Goal: Check status

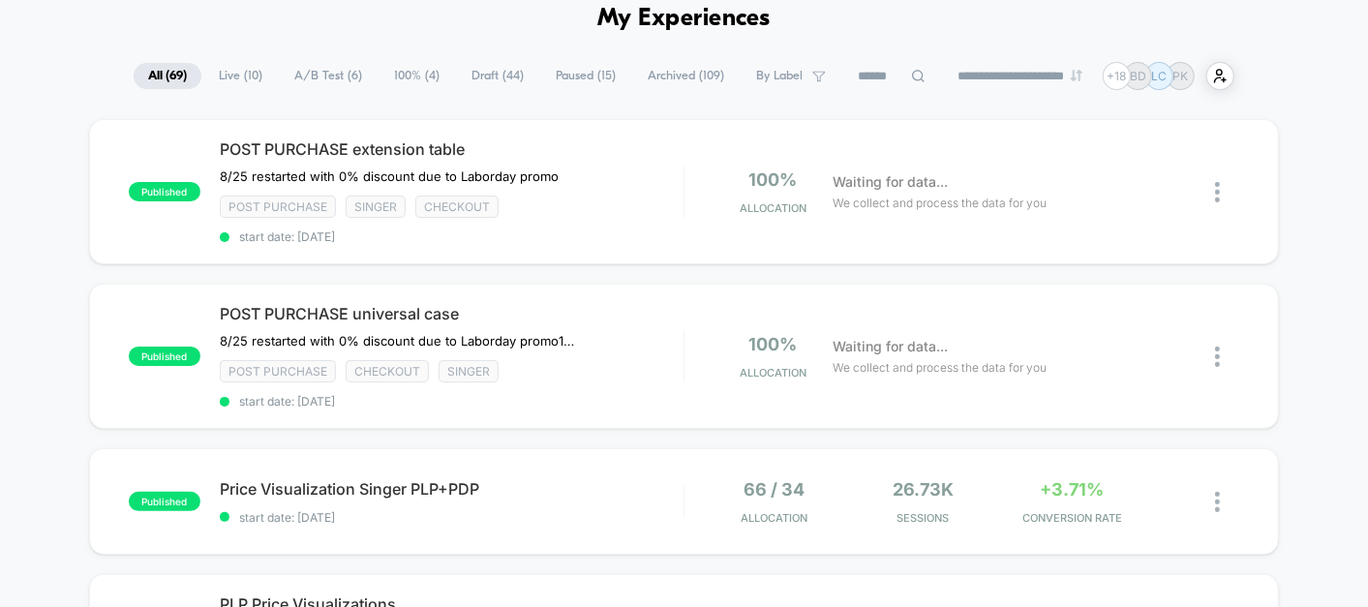
scroll to position [91, 0]
click at [597, 208] on div "Post Purchase Singer checkout" at bounding box center [452, 208] width 464 height 22
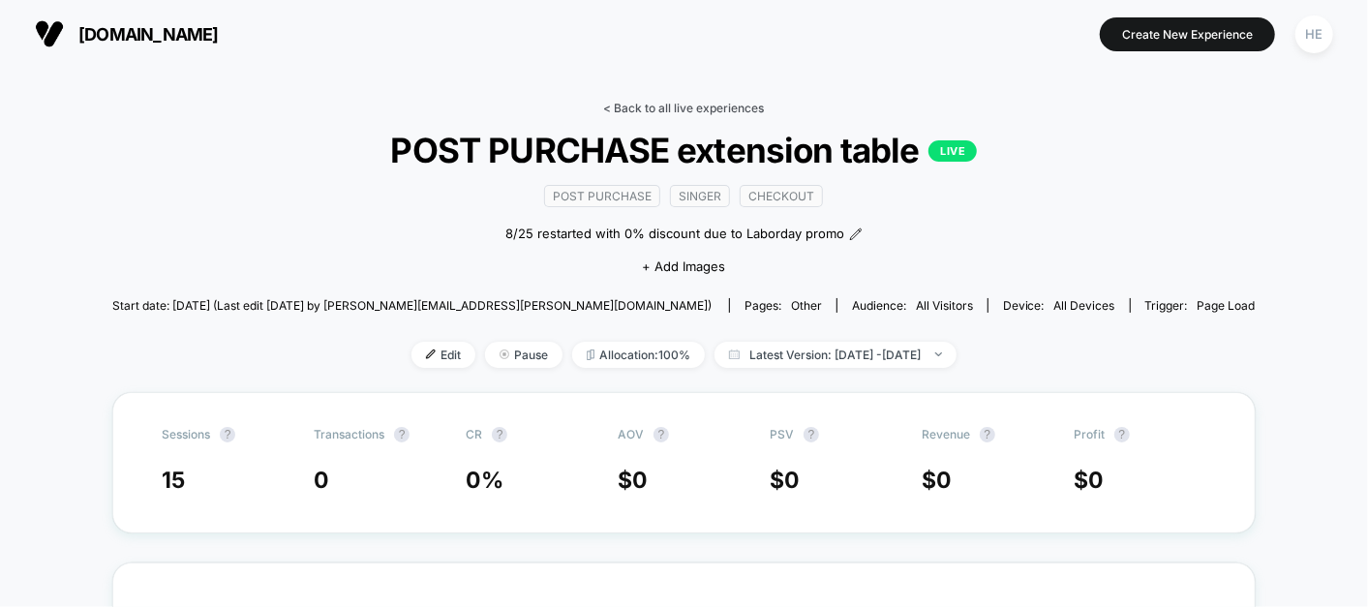
click at [686, 107] on link "< Back to all live experiences" at bounding box center [684, 108] width 161 height 15
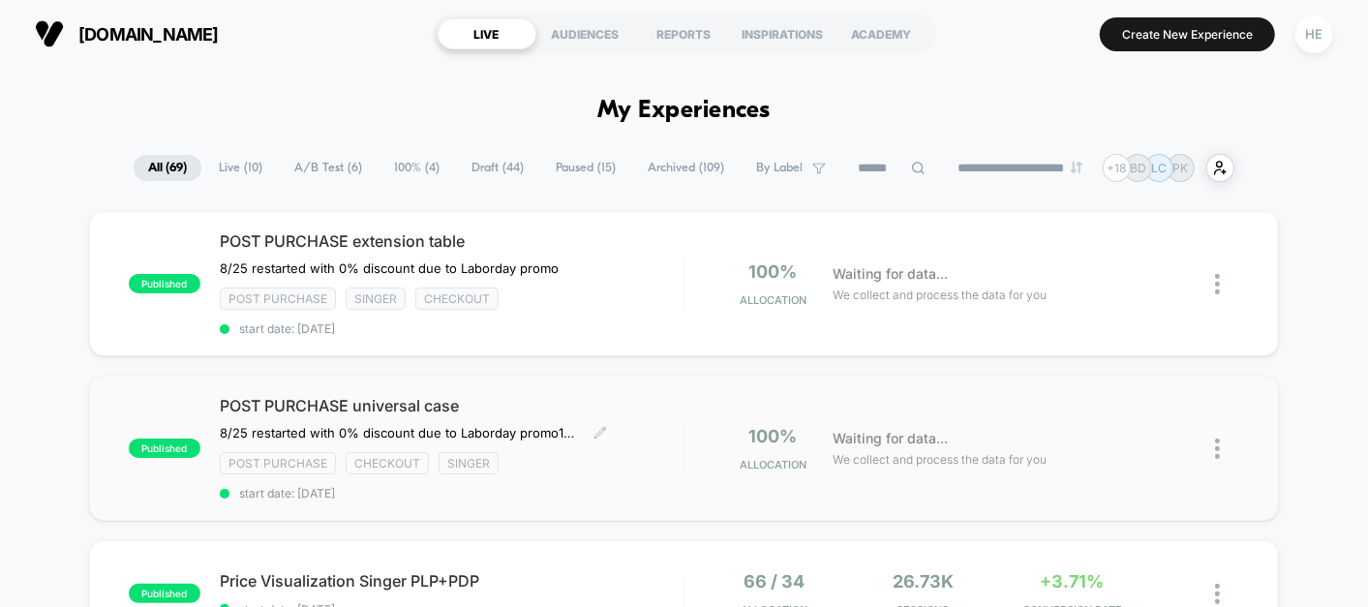
click at [666, 452] on div "Post Purchase checkout Singer" at bounding box center [452, 463] width 464 height 22
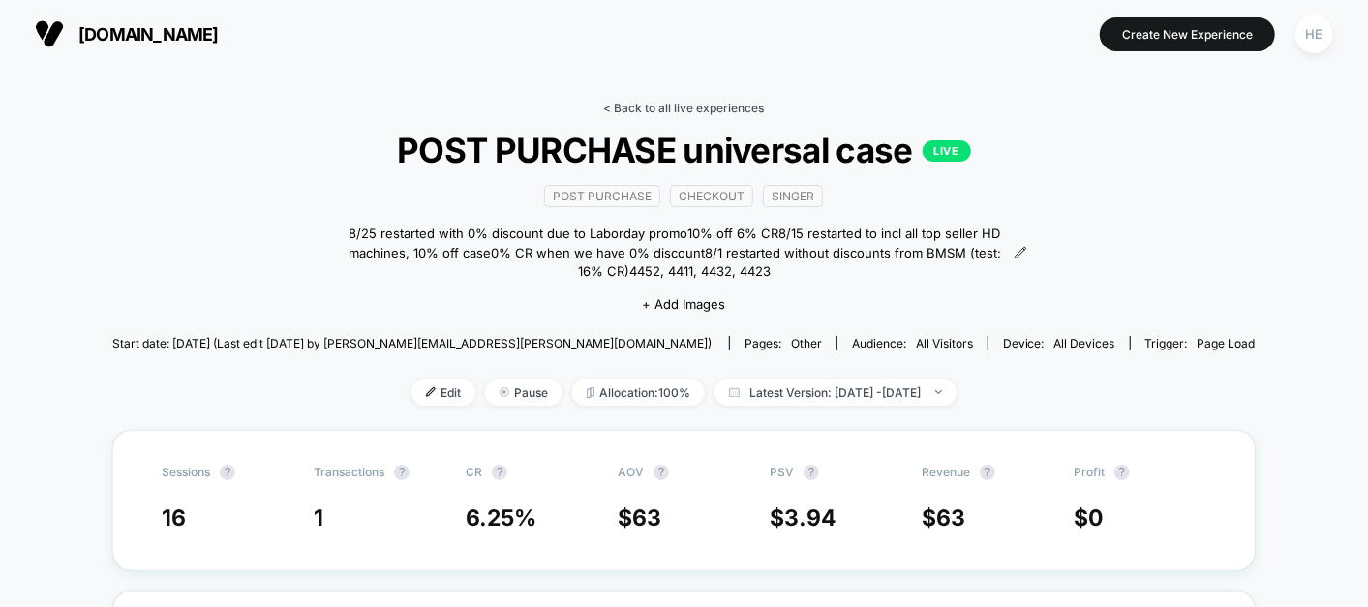
click at [711, 103] on link "< Back to all live experiences" at bounding box center [684, 108] width 161 height 15
